Goal: Use online tool/utility: Utilize a website feature to perform a specific function

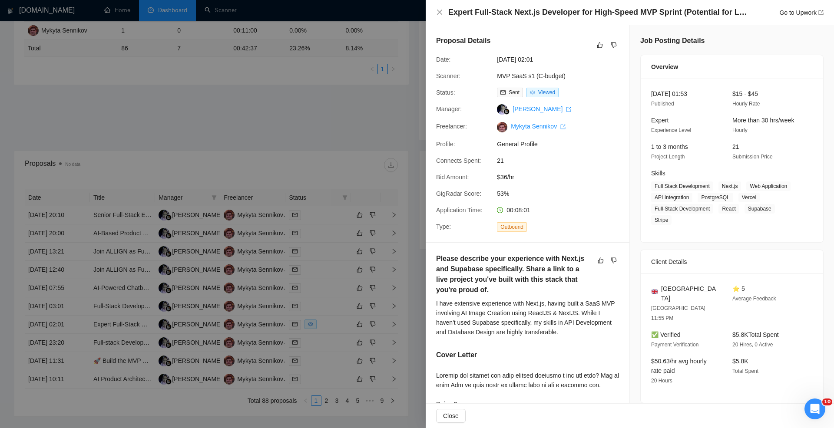
scroll to position [274, 0]
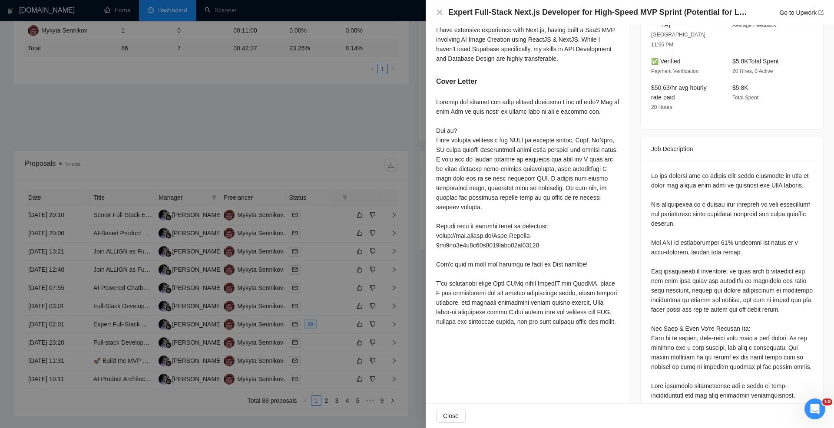
click at [337, 50] on div at bounding box center [417, 214] width 834 height 428
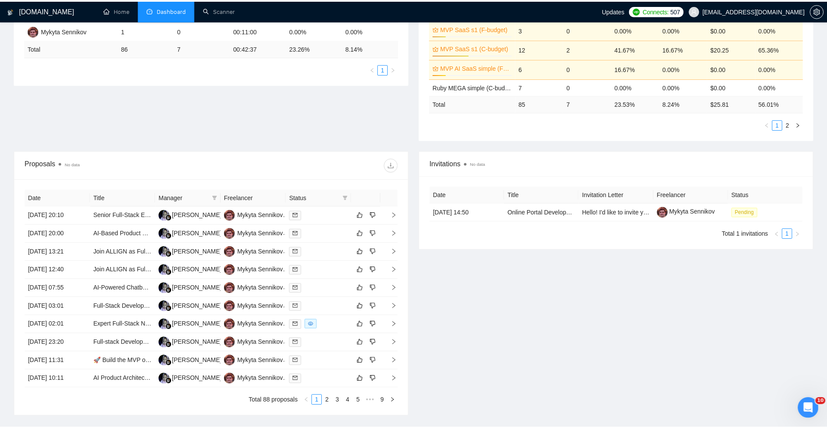
scroll to position [0, 0]
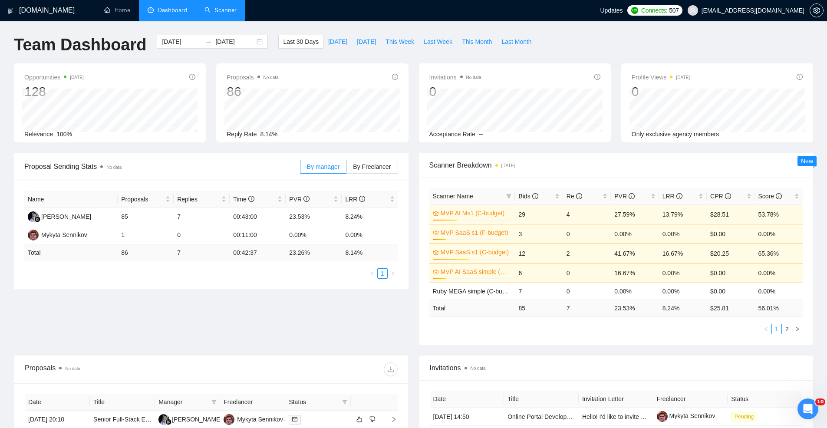
click at [212, 9] on link "Scanner" at bounding box center [221, 10] width 32 height 7
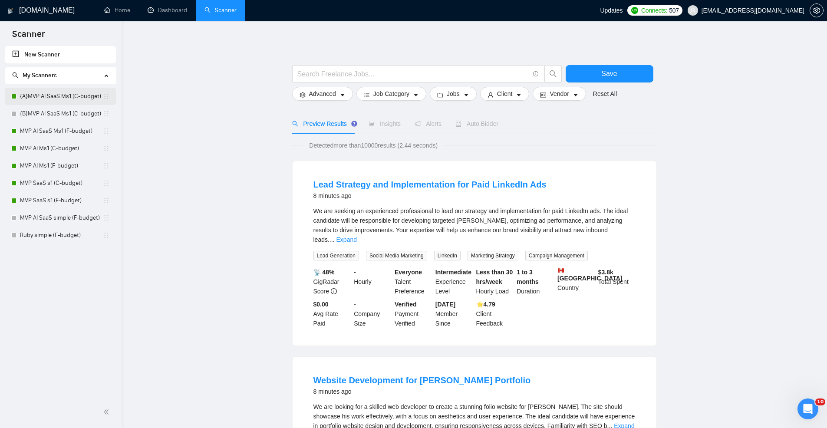
click at [41, 102] on link "{A}MVP AI SaaS Ms1 (C-budget)" at bounding box center [61, 96] width 83 height 17
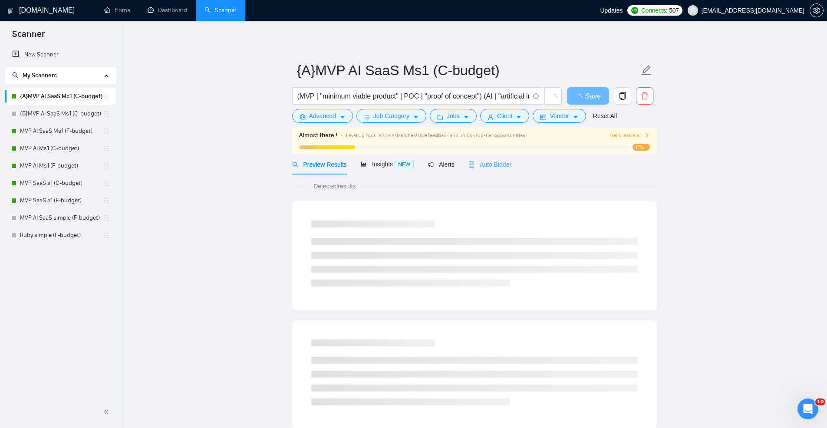
click at [507, 172] on div "Auto Bidder" at bounding box center [490, 164] width 43 height 20
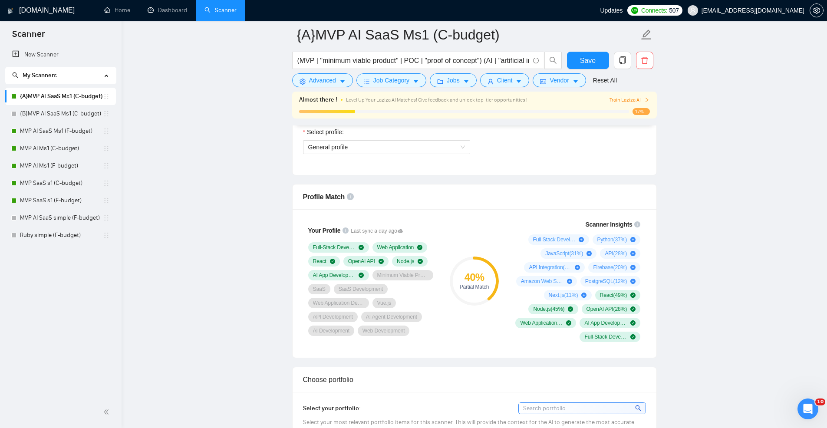
scroll to position [667, 0]
